Goal: Find specific page/section: Find specific page/section

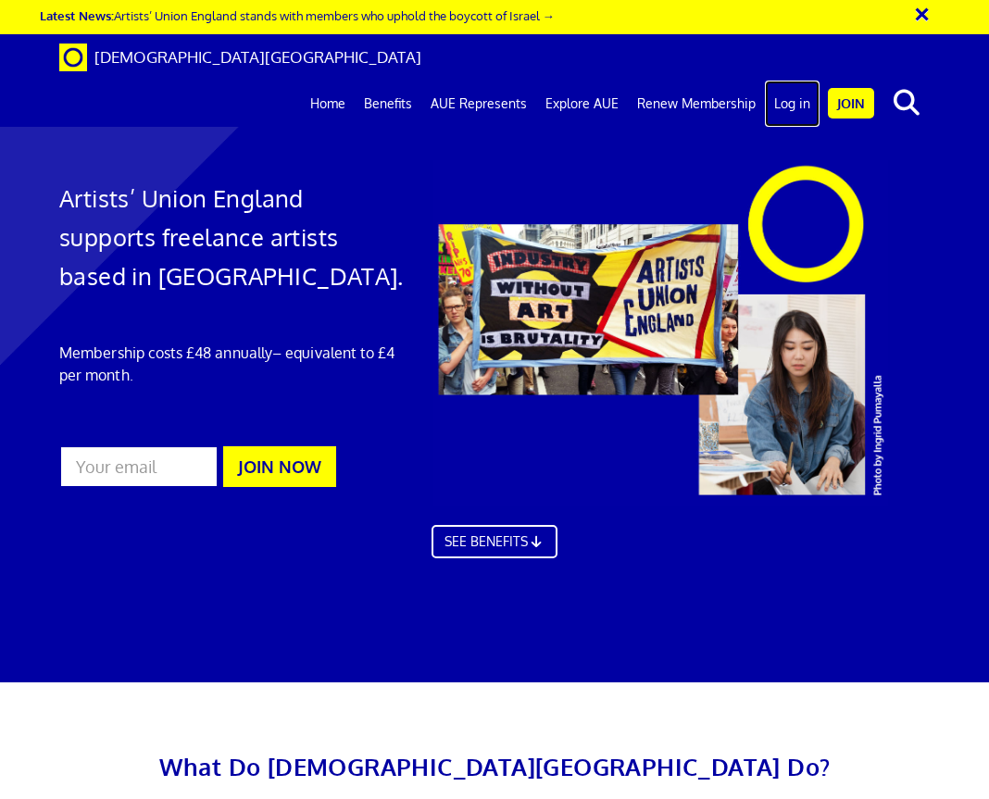
click at [792, 81] on link "Log in" at bounding box center [792, 104] width 55 height 46
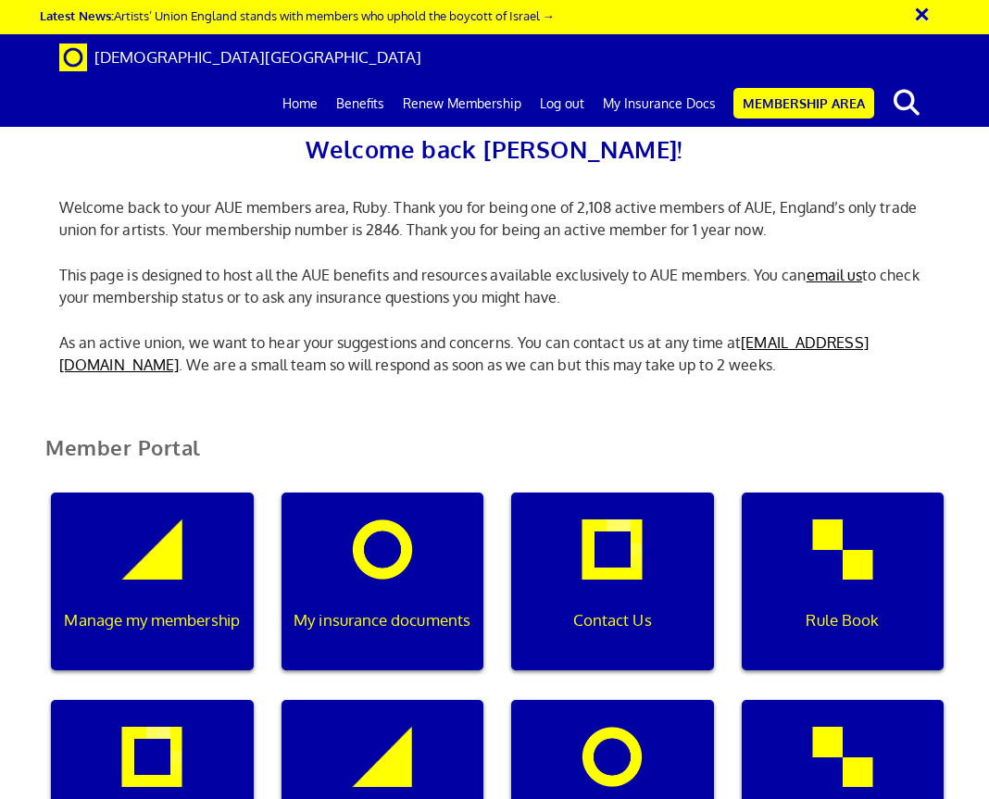
scroll to position [0, 6]
click at [642, 81] on link "My Insurance Docs" at bounding box center [658, 104] width 131 height 46
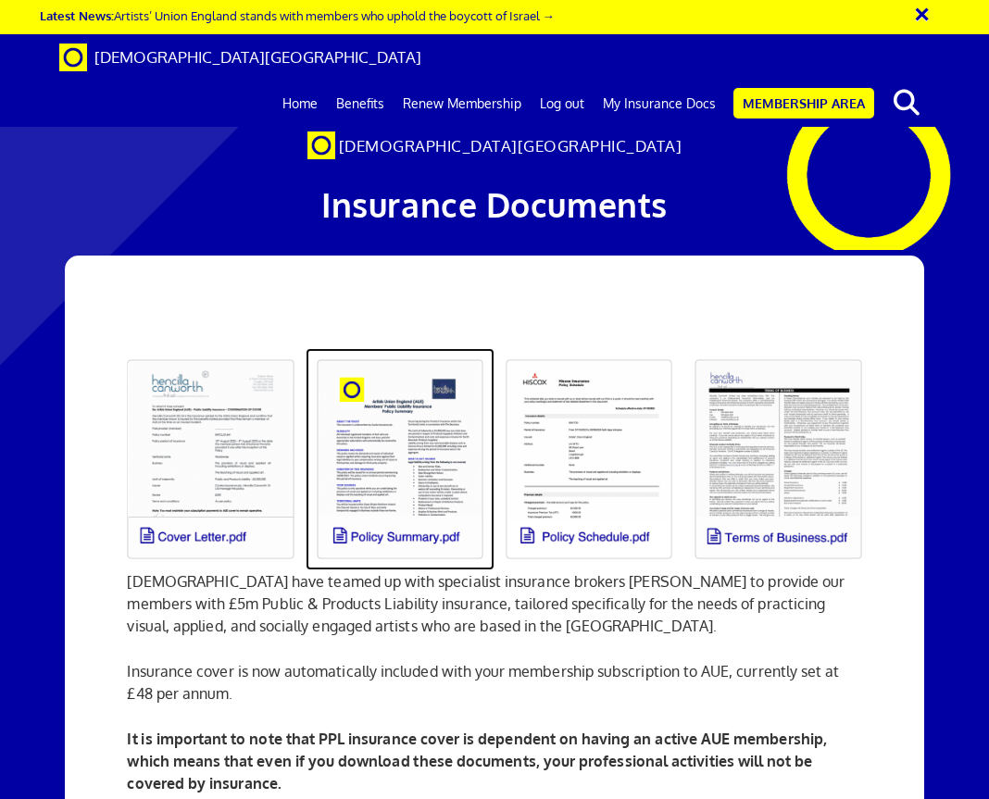
click at [401, 453] on link at bounding box center [399, 459] width 189 height 222
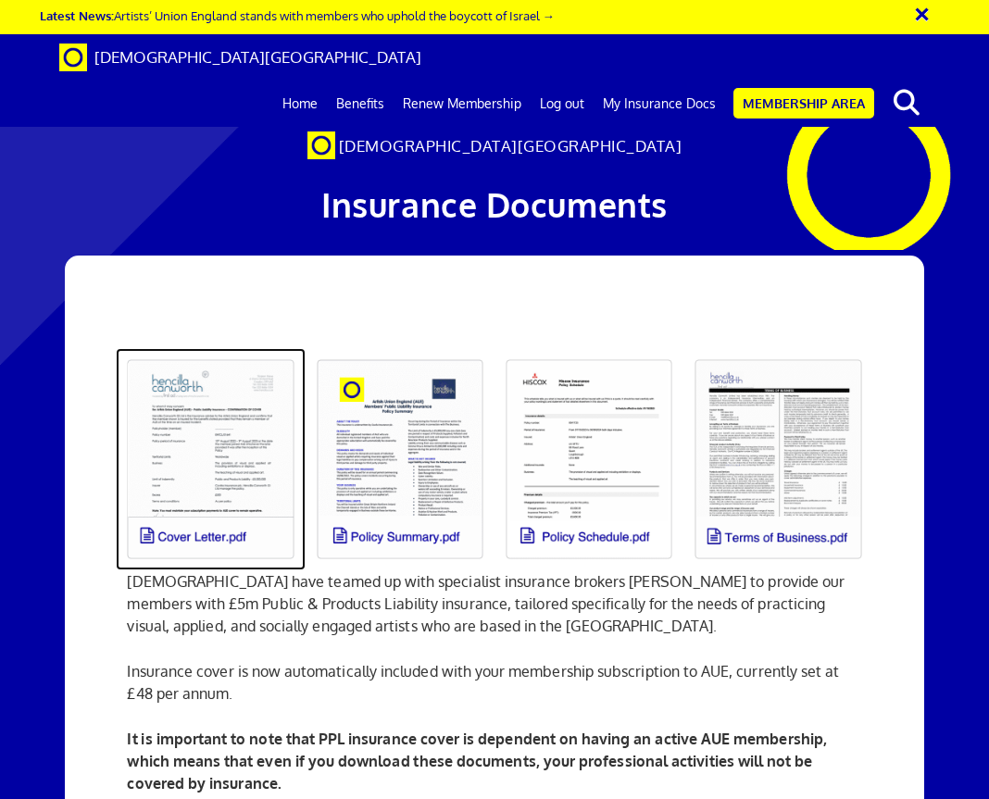
click at [168, 464] on link at bounding box center [210, 459] width 189 height 222
